Goal: Information Seeking & Learning: Learn about a topic

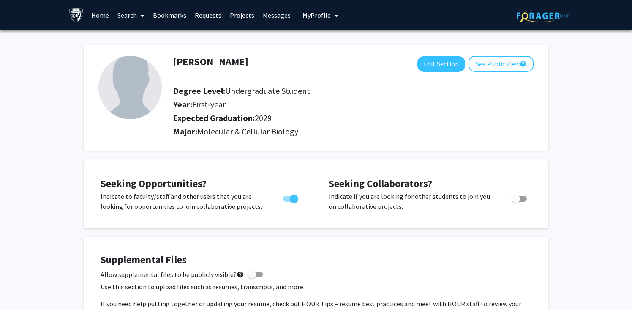
click at [126, 21] on link "Search" at bounding box center [131, 15] width 36 height 30
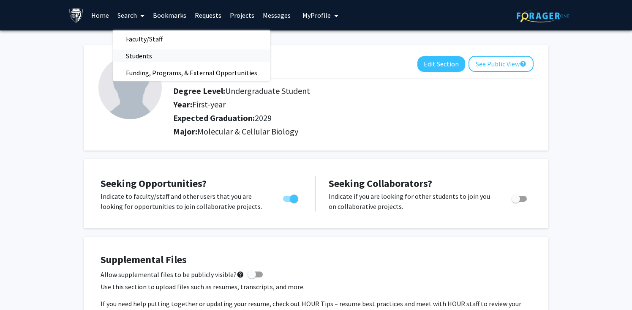
click at [153, 57] on span "Students" at bounding box center [139, 55] width 52 height 17
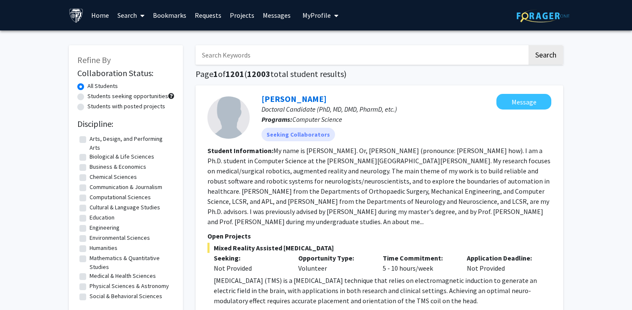
click at [131, 19] on link "Search" at bounding box center [131, 15] width 36 height 30
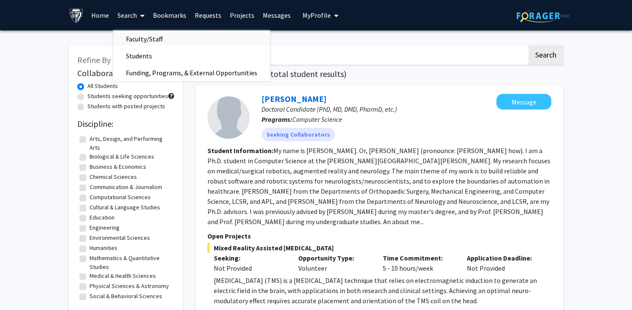
click at [144, 38] on span "Faculty/Staff" at bounding box center [144, 38] width 62 height 17
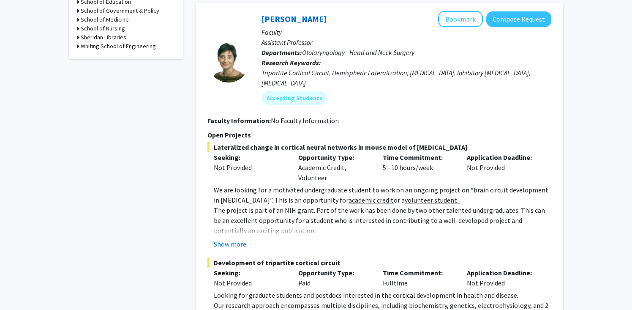
scroll to position [465, 0]
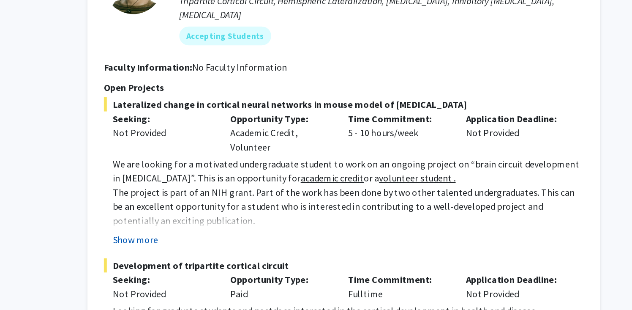
click at [241, 233] on button "Show more" at bounding box center [230, 238] width 33 height 10
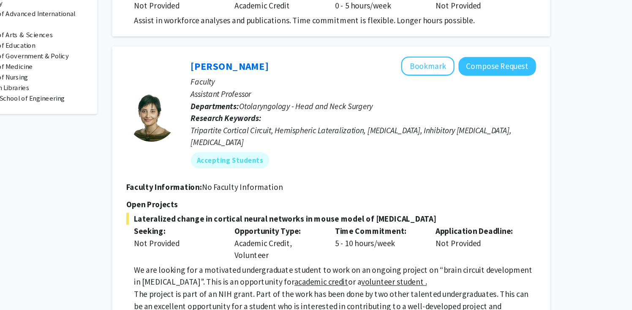
scroll to position [418, 0]
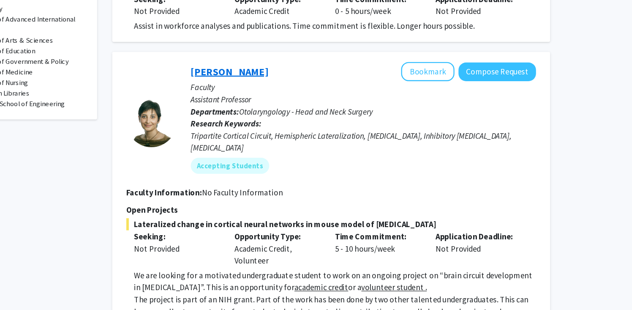
click at [292, 55] on link "[PERSON_NAME]" at bounding box center [294, 60] width 65 height 11
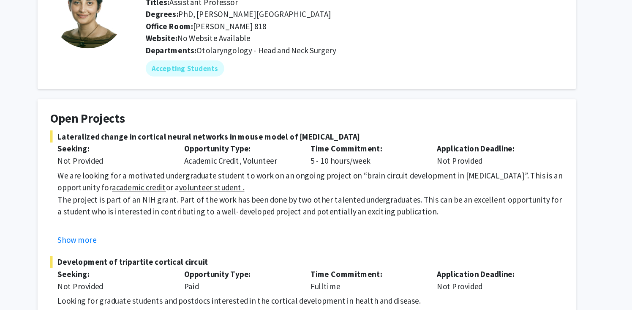
scroll to position [22, 0]
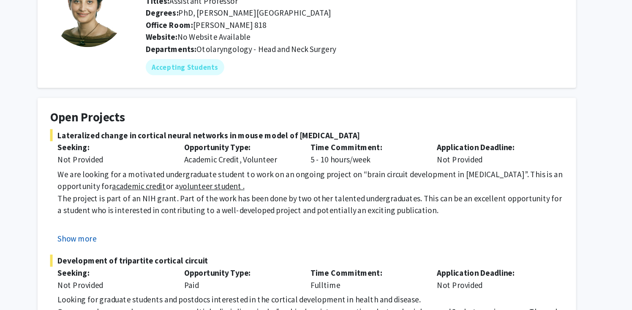
click at [132, 254] on fg-project-list "Lateralized change in cortical neural networks in mouse model of [MEDICAL_DATA]…" at bounding box center [316, 259] width 431 height 202
click at [128, 249] on button "Show more" at bounding box center [123, 250] width 33 height 10
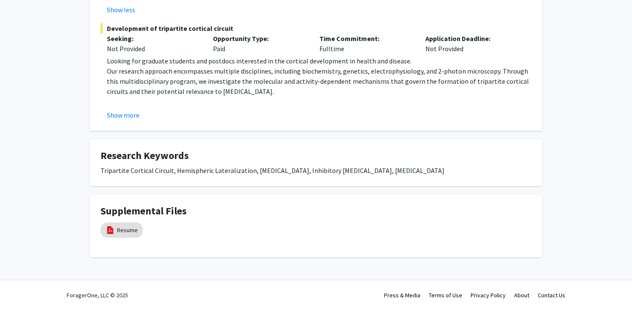
scroll to position [0, 0]
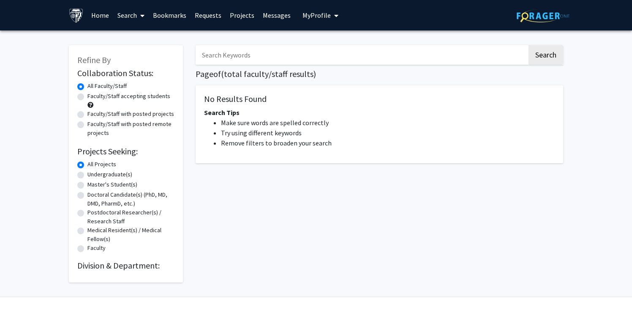
click at [242, 56] on input "Search Keywords" at bounding box center [362, 54] width 332 height 19
click at [529, 45] on button "Search" at bounding box center [546, 54] width 35 height 19
click at [538, 61] on button "Search" at bounding box center [546, 54] width 35 height 19
